Goal: Task Accomplishment & Management: Use online tool/utility

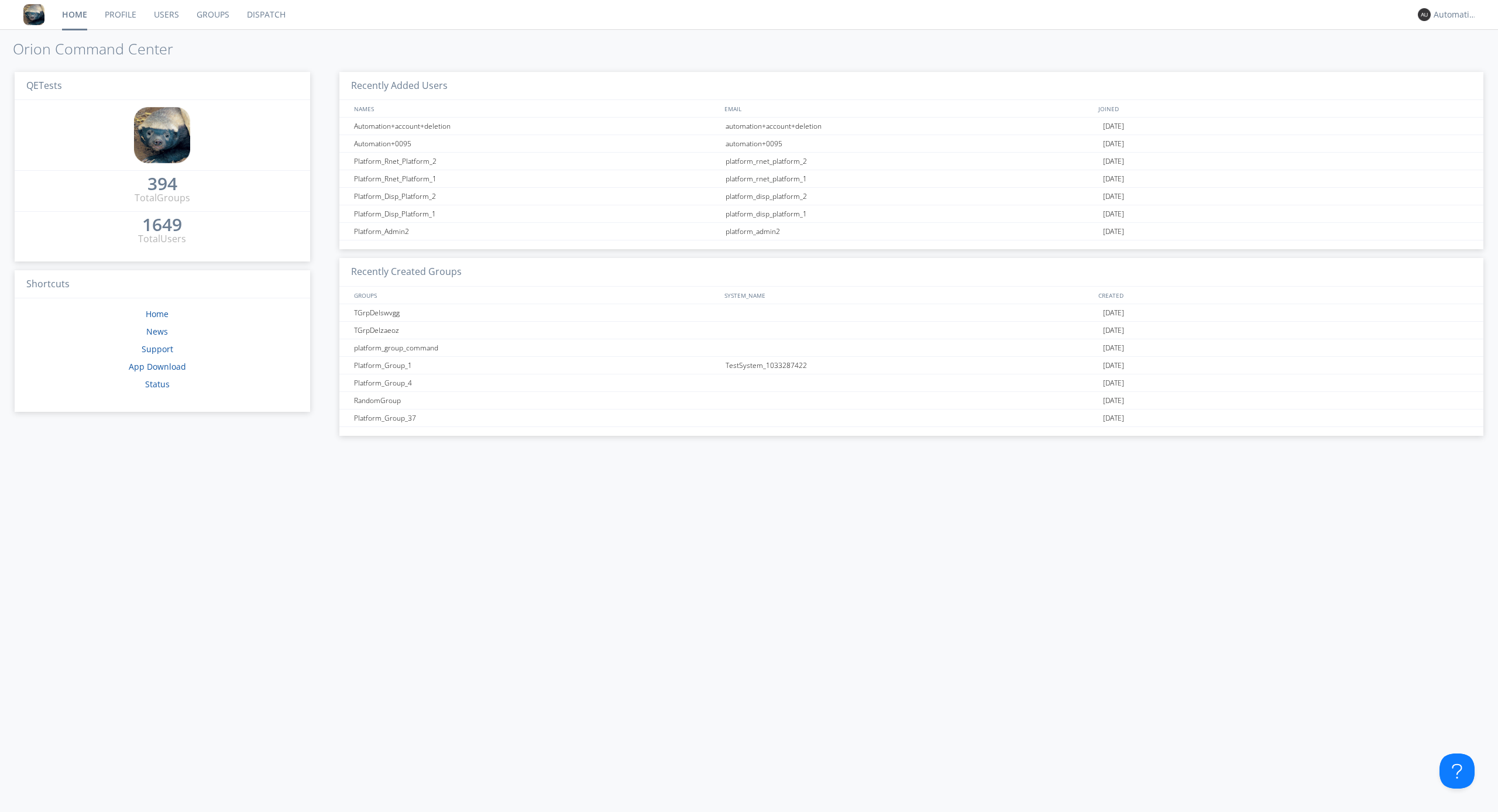
click at [265, 15] on link "Dispatch" at bounding box center [267, 15] width 56 height 29
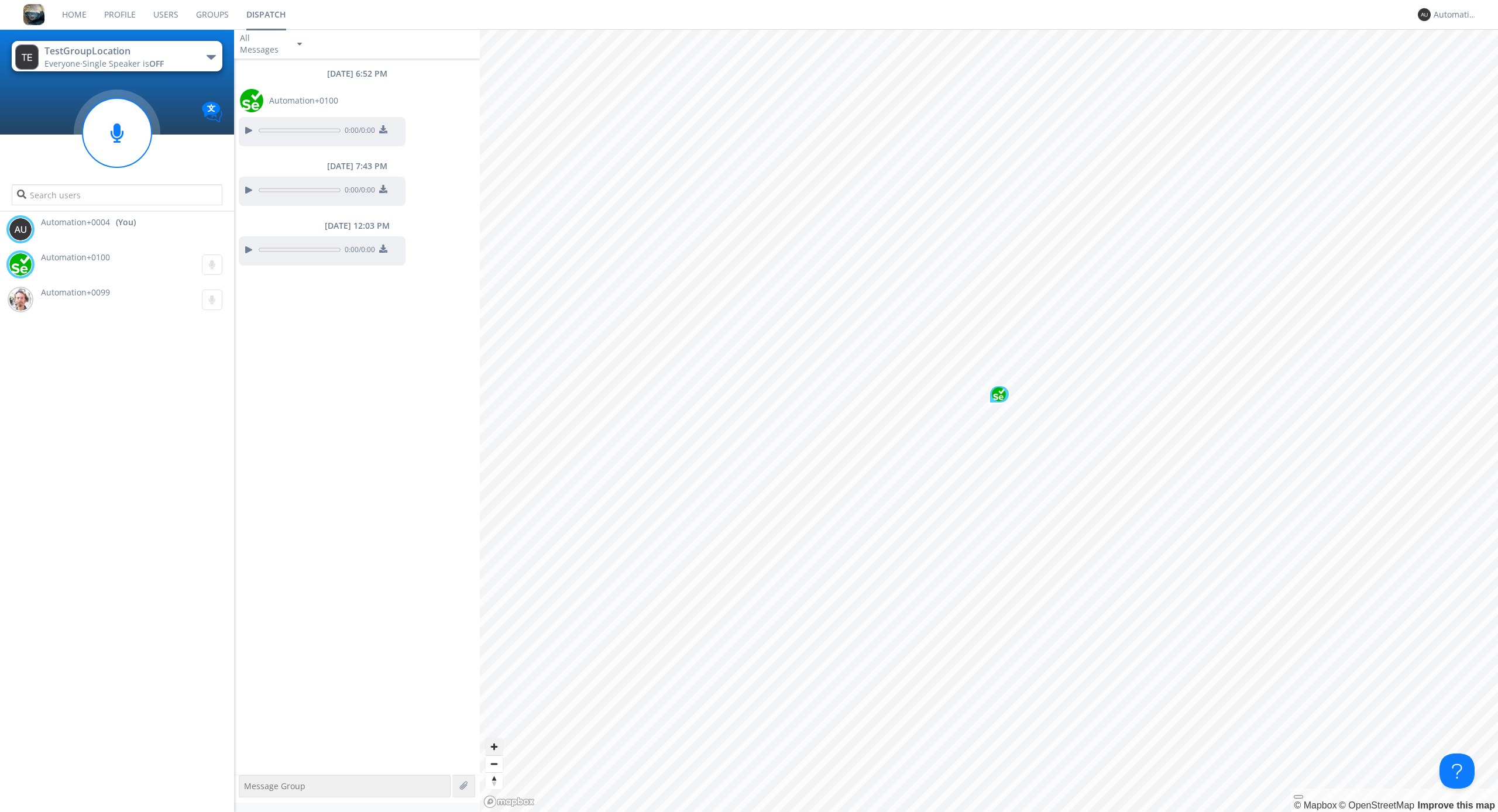
click at [494, 746] on span "Zoom in" at bounding box center [494, 746] width 17 height 17
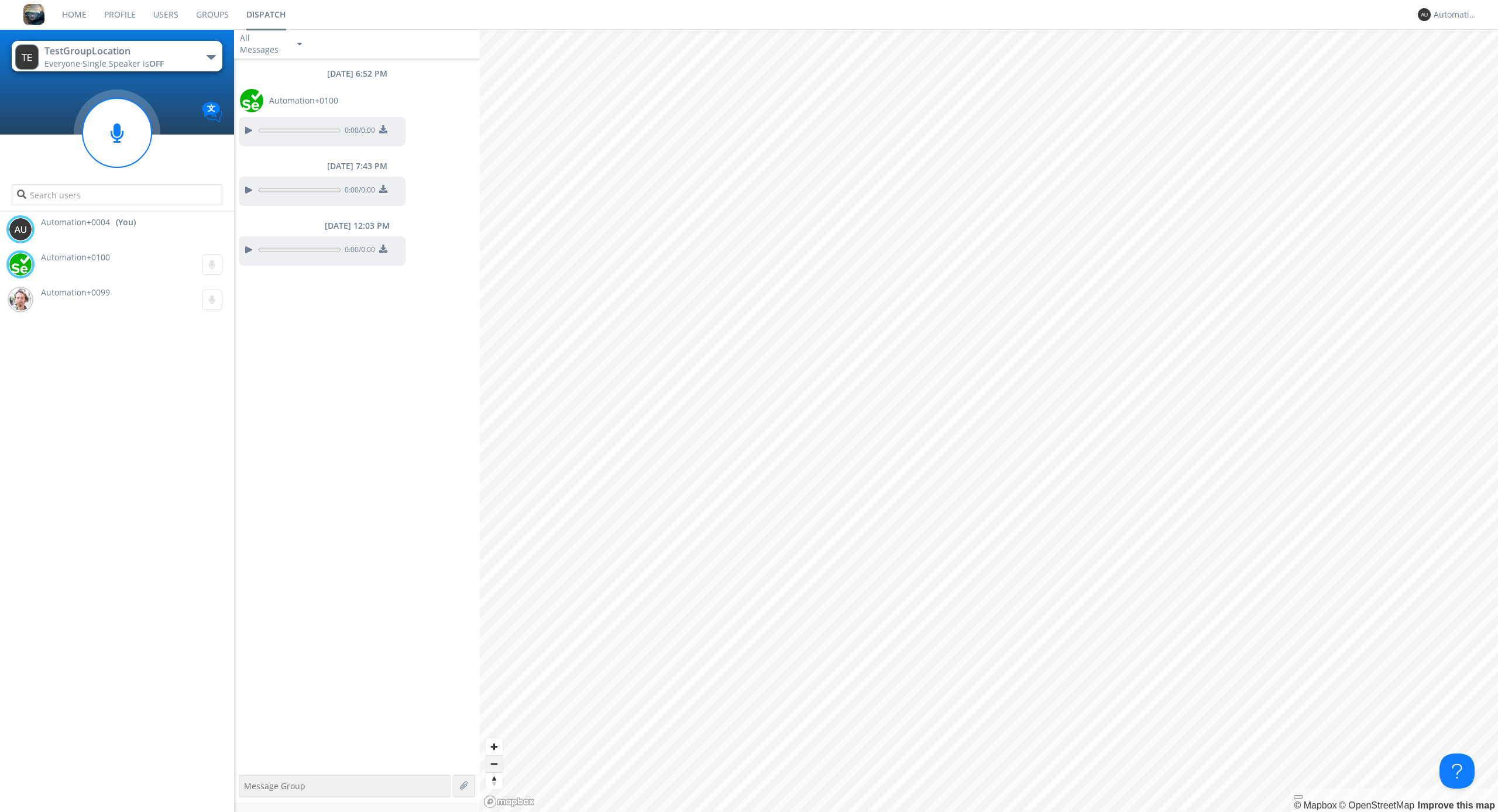
click at [494, 763] on span "Zoom out" at bounding box center [494, 764] width 17 height 16
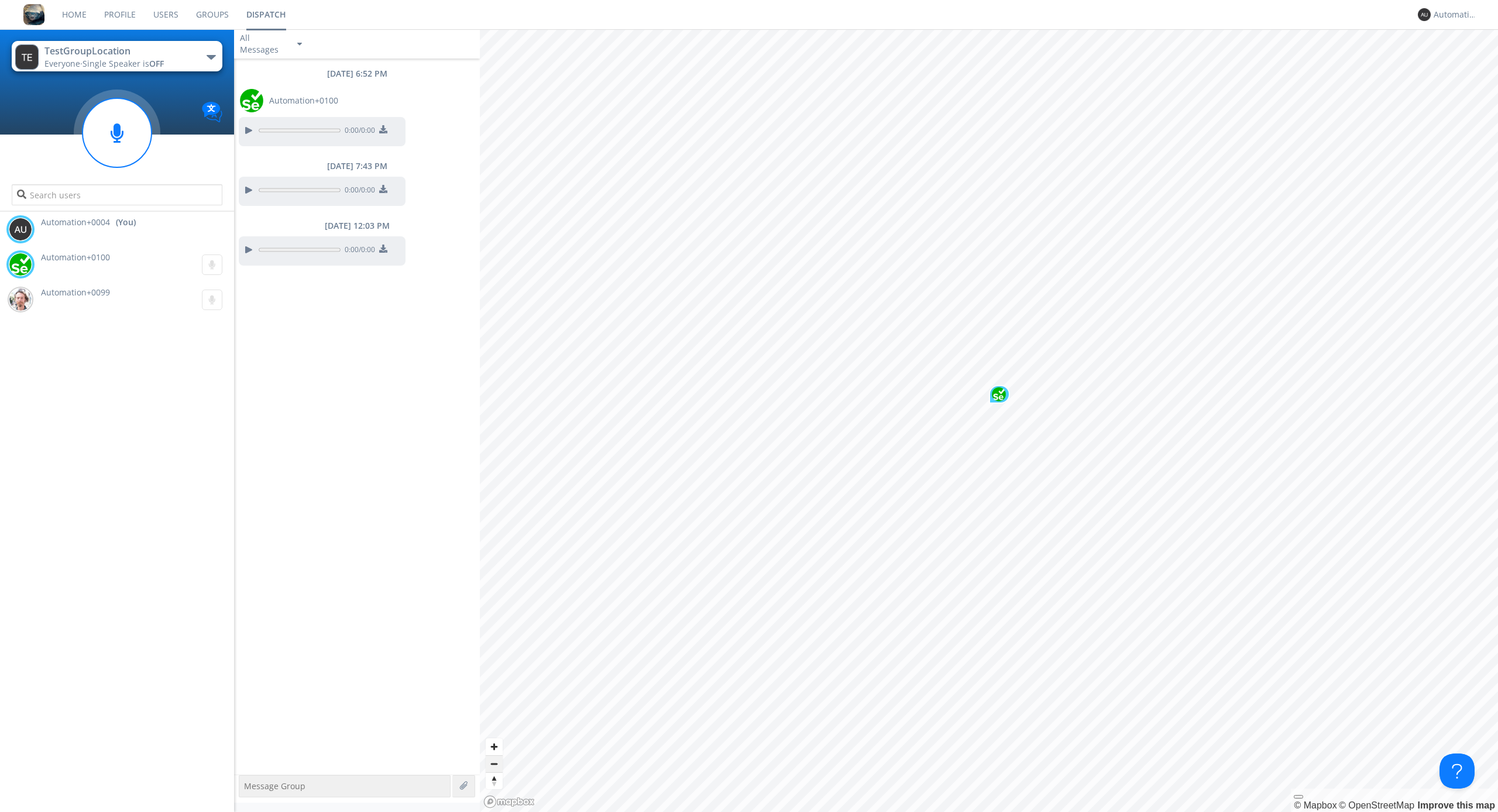
click at [494, 763] on span "Zoom out" at bounding box center [494, 764] width 17 height 16
